Goal: Task Accomplishment & Management: Use online tool/utility

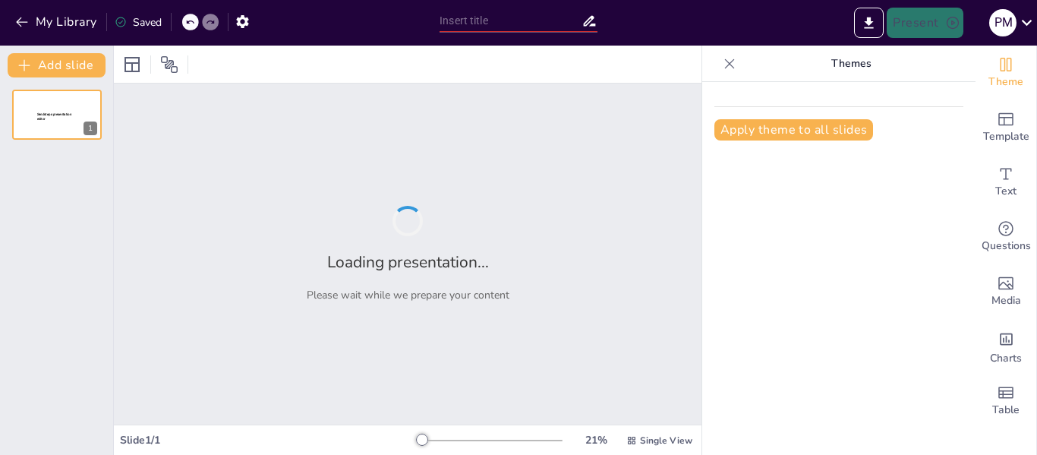
type input "Funciones Biológicas: El Motor de la Vida"
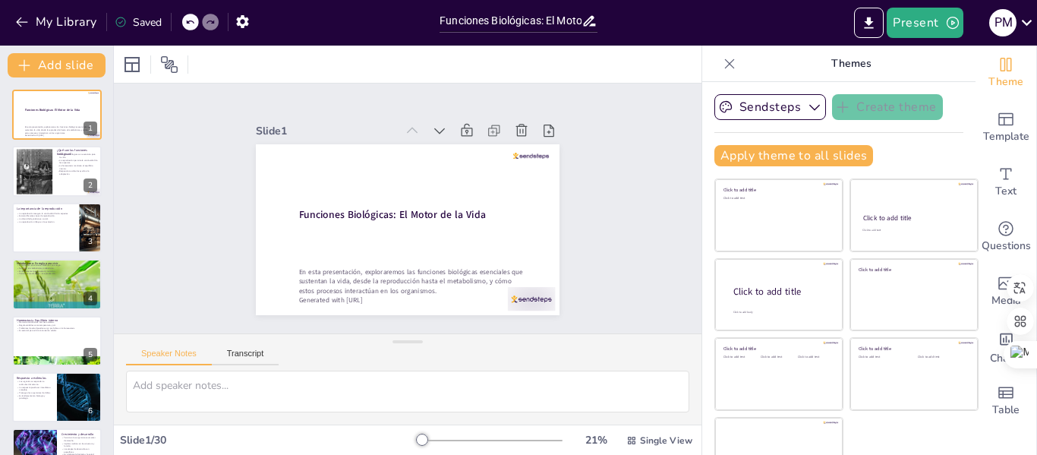
checkbox input "true"
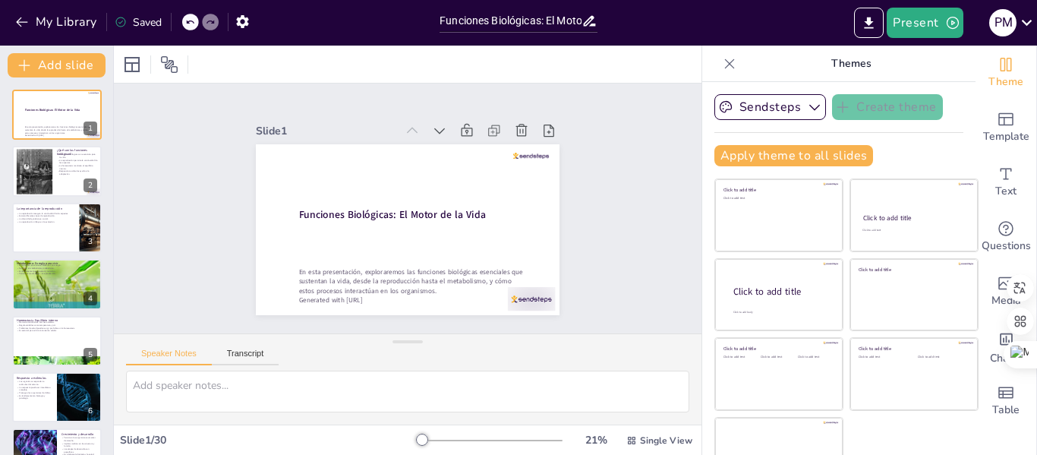
checkbox input "true"
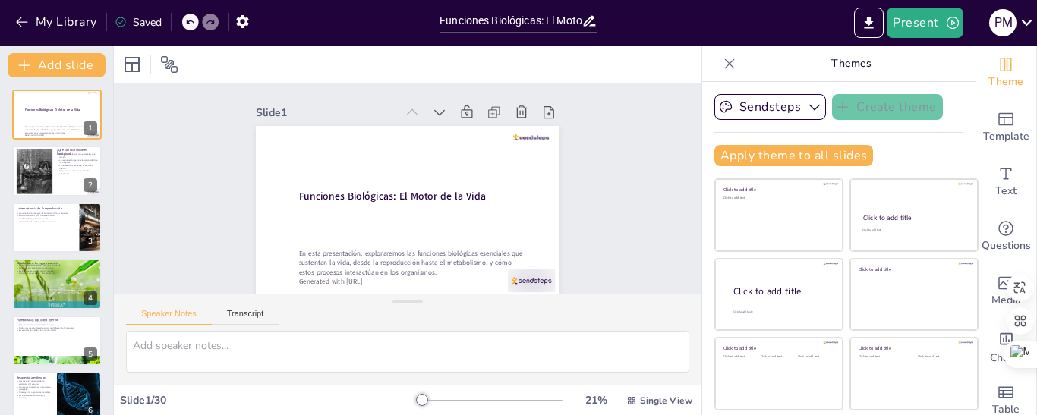
checkbox input "true"
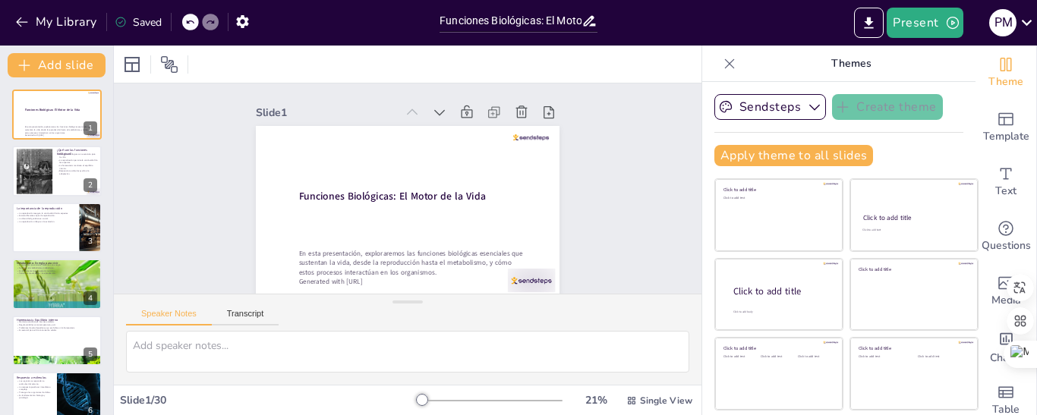
checkbox input "true"
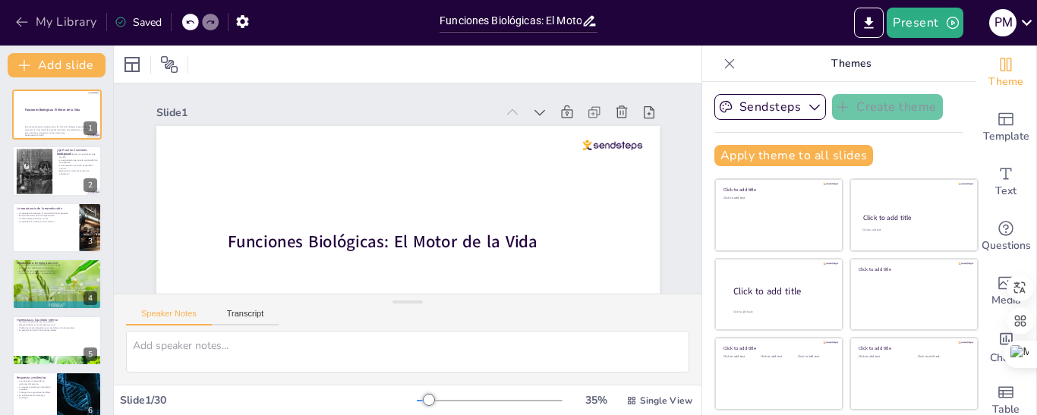
click at [40, 20] on button "My Library" at bounding box center [57, 22] width 92 height 24
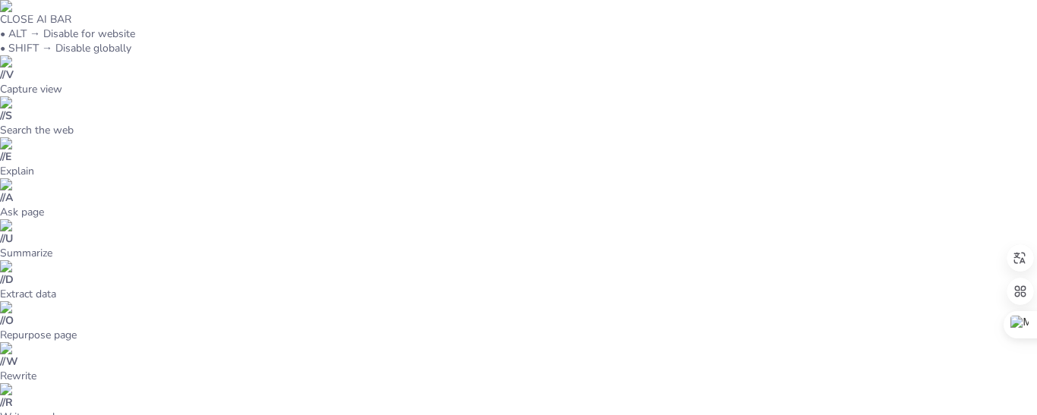
type input "New Sendsteps"
